Goal: Navigation & Orientation: Find specific page/section

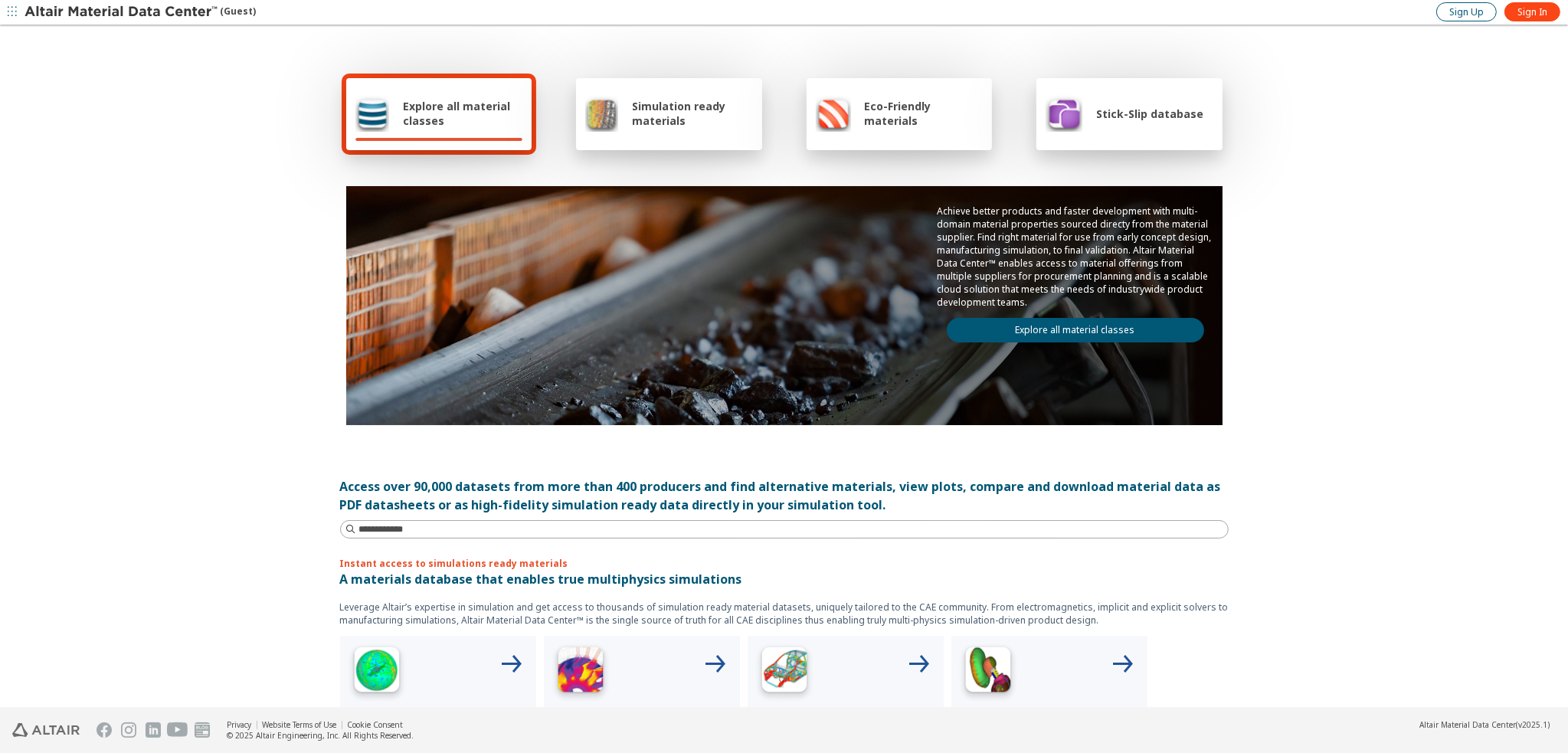
click at [1475, 11] on span "Sign Up" at bounding box center [1466, 12] width 34 height 12
click at [1538, 9] on span "Sign In" at bounding box center [1532, 12] width 29 height 12
click at [14, 6] on icon "button" at bounding box center [12, 12] width 9 height 12
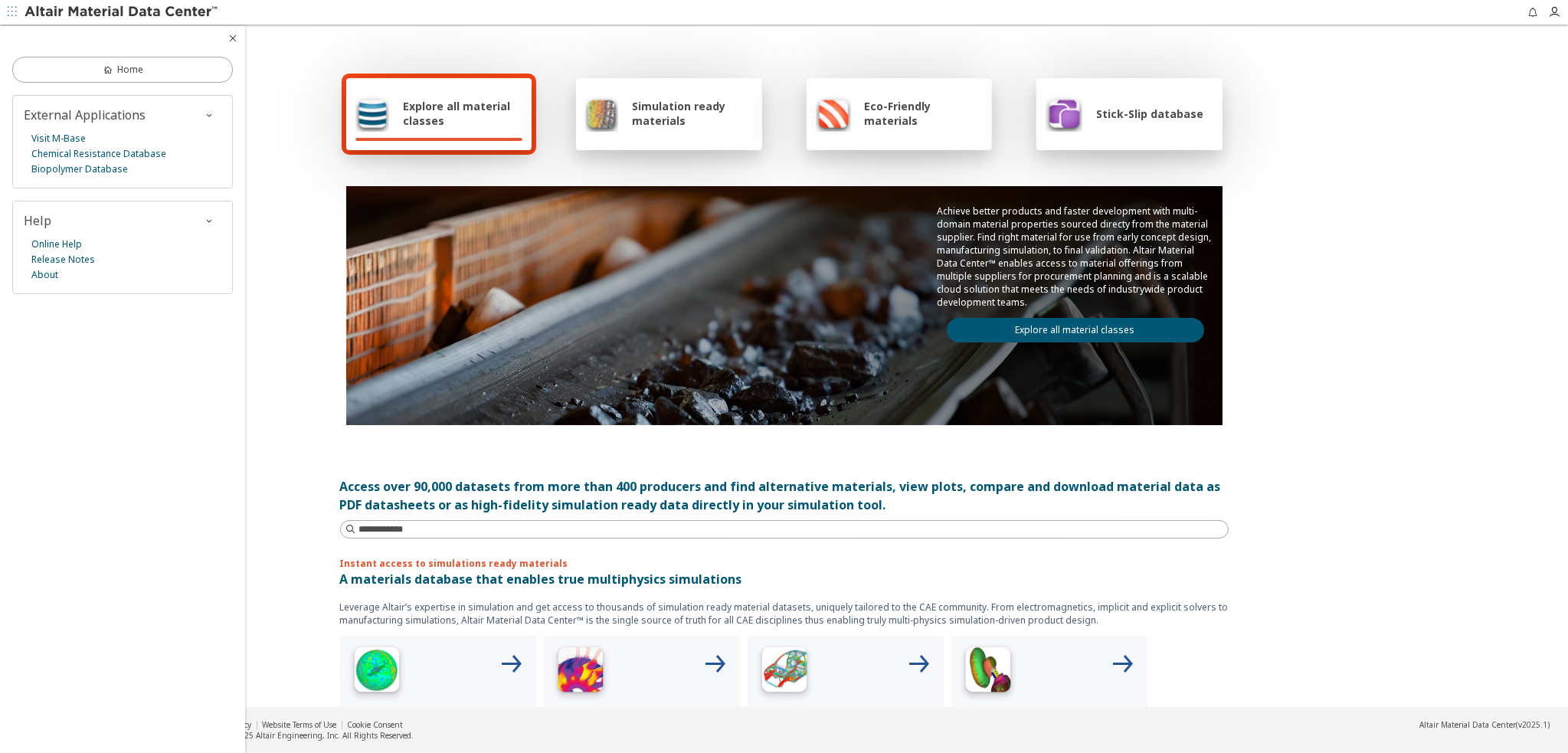
click at [210, 112] on icon "button" at bounding box center [208, 114] width 12 height 12
click at [208, 218] on icon "button" at bounding box center [208, 220] width 12 height 12
click at [209, 218] on icon "button" at bounding box center [208, 220] width 12 height 12
click at [169, 66] on link "Home" at bounding box center [122, 69] width 220 height 26
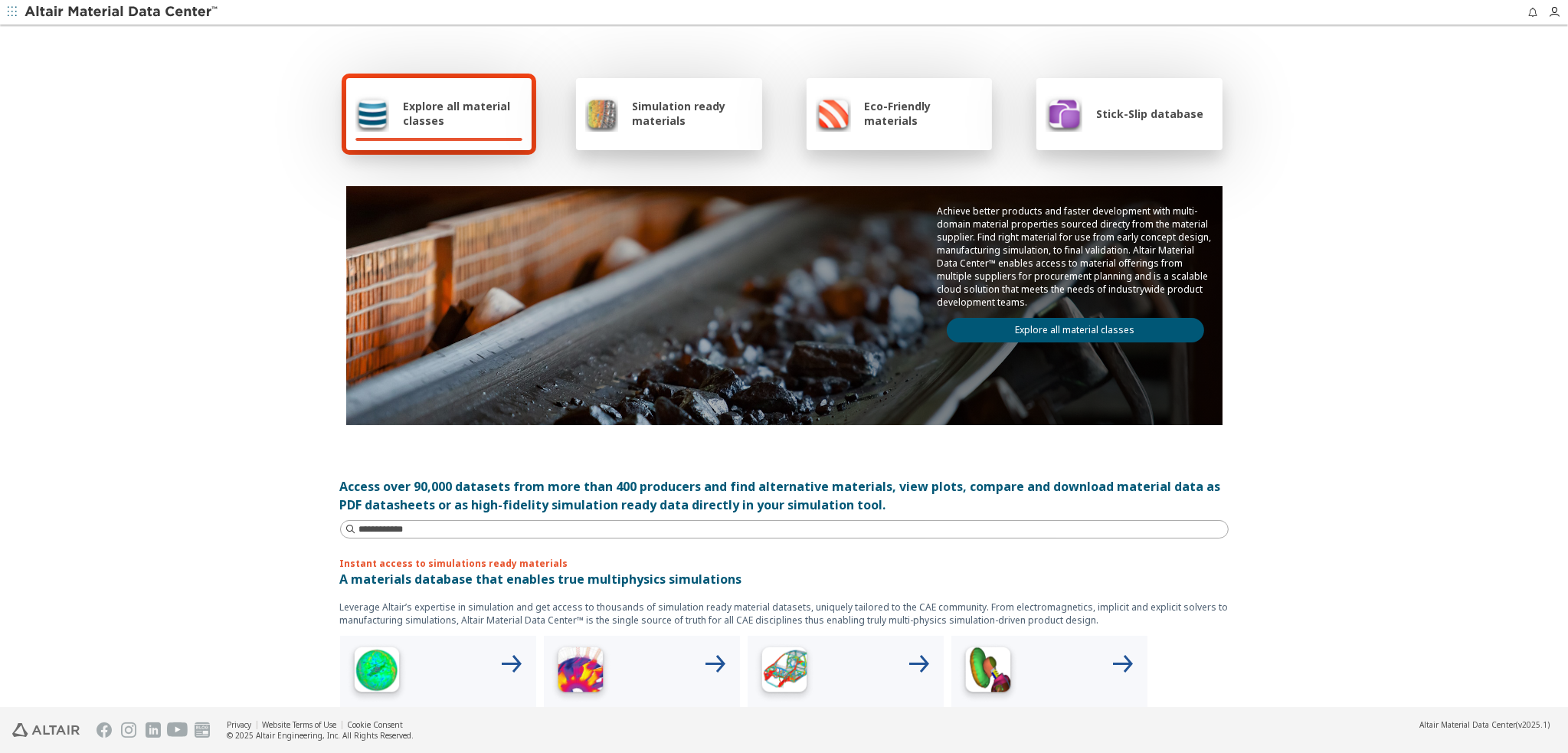
click at [12, 6] on icon "button" at bounding box center [12, 12] width 9 height 12
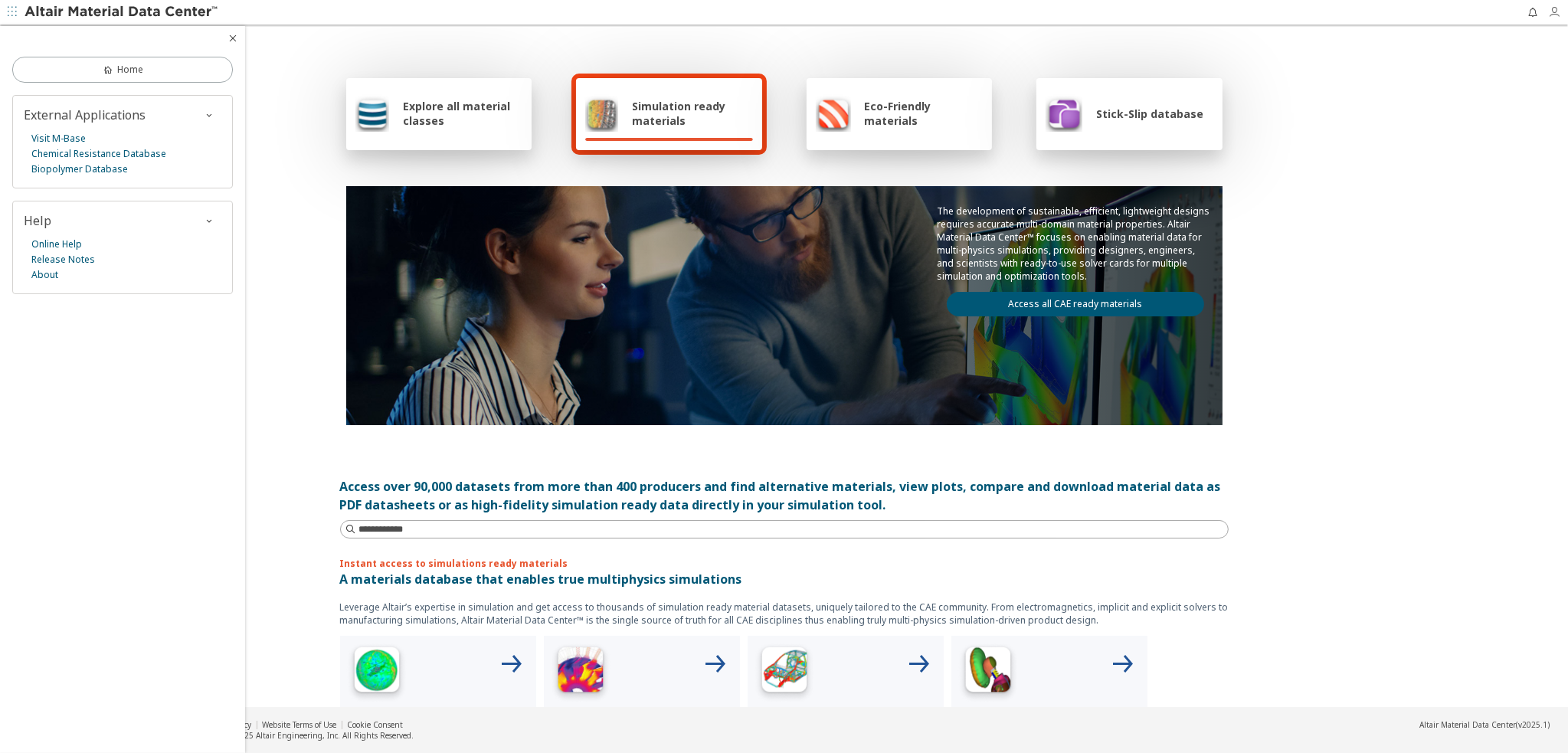
click at [1550, 11] on icon "button" at bounding box center [1553, 12] width 12 height 12
